Goal: Task Accomplishment & Management: Use online tool/utility

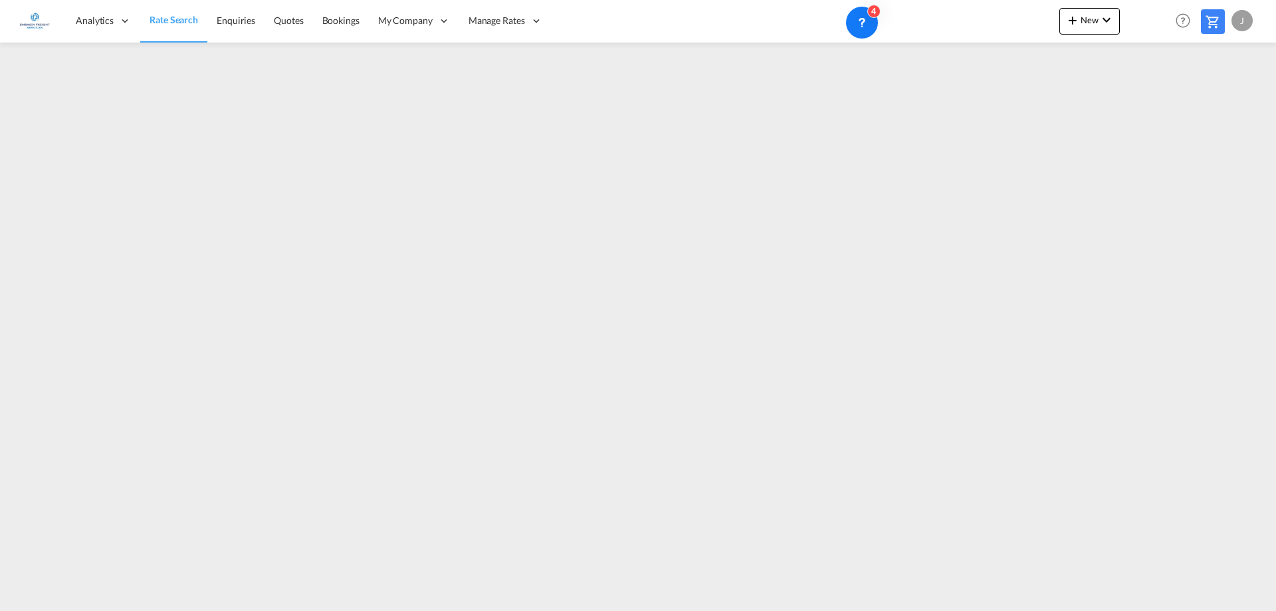
click at [189, 19] on span "Rate Search" at bounding box center [174, 19] width 49 height 11
click at [1072, 18] on md-icon "icon-plus 400-fg" at bounding box center [1073, 20] width 16 height 16
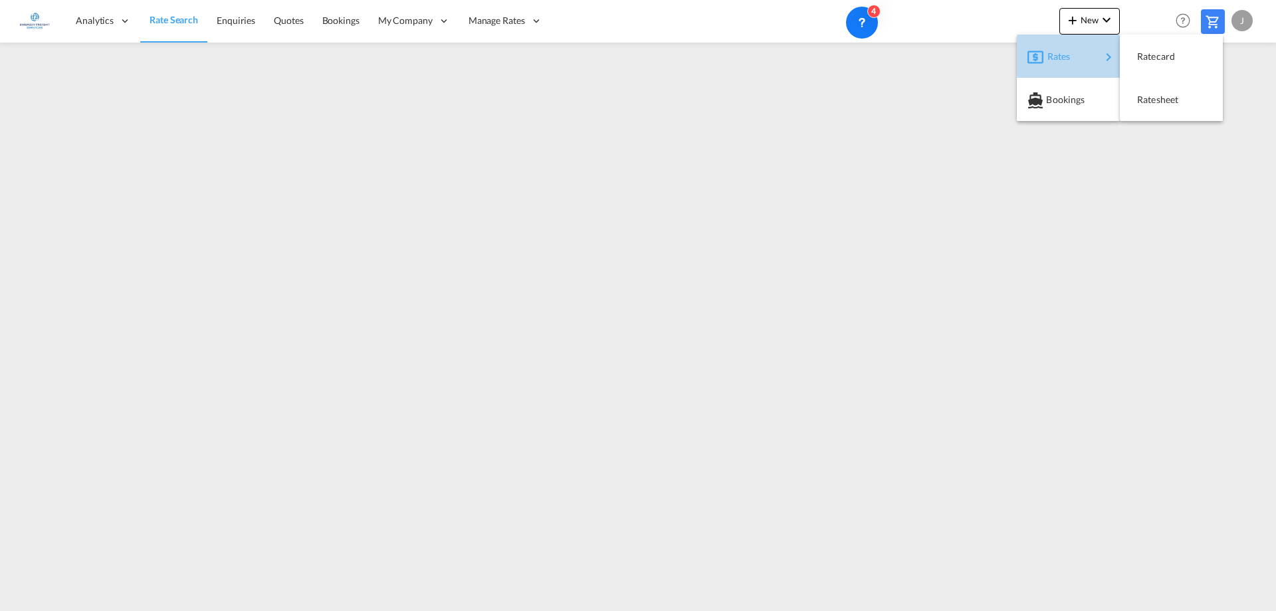
click at [1087, 59] on div "Rates" at bounding box center [1074, 56] width 53 height 33
click at [1152, 100] on span "Ratesheet" at bounding box center [1144, 99] width 15 height 27
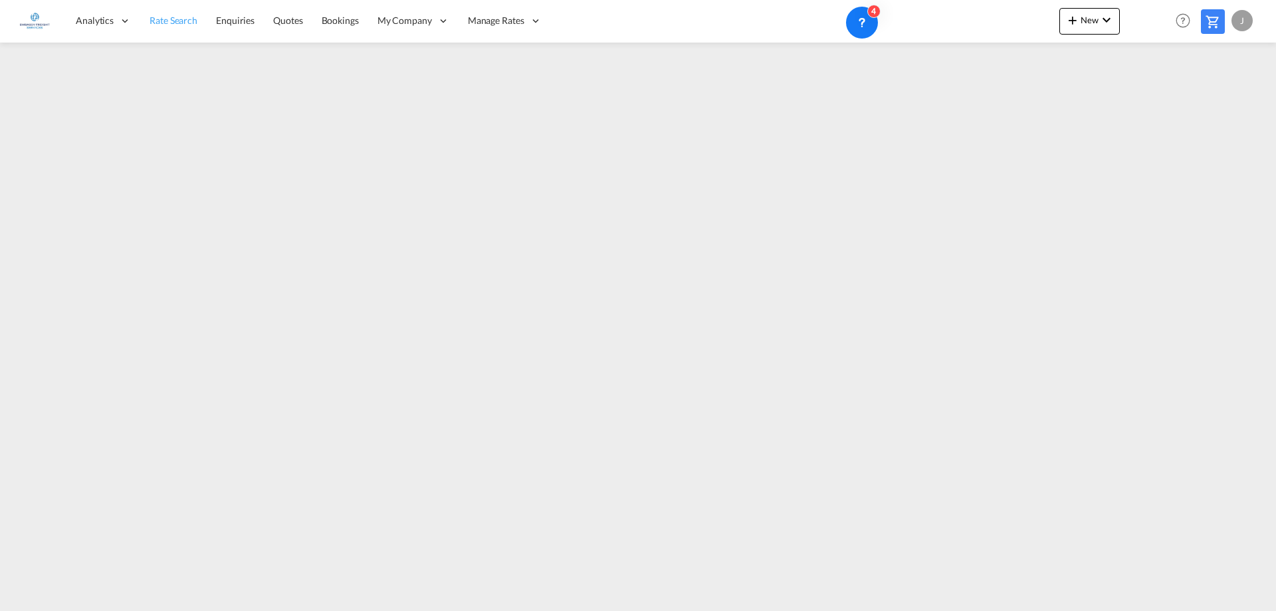
click at [170, 29] on link "Rate Search" at bounding box center [173, 20] width 66 height 43
